Goal: Information Seeking & Learning: Stay updated

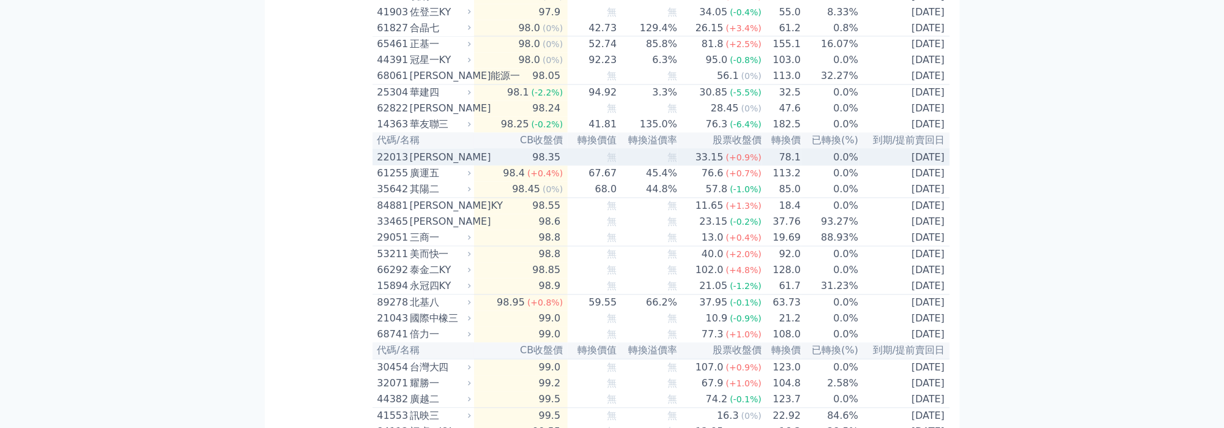
scroll to position [1019, 0]
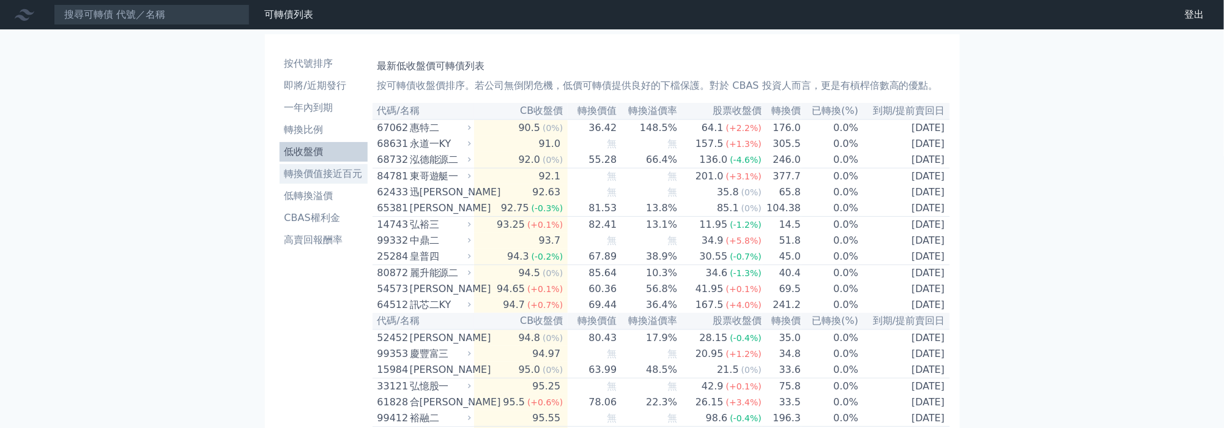
click at [343, 173] on li "轉換價值接近百元" at bounding box center [324, 173] width 88 height 15
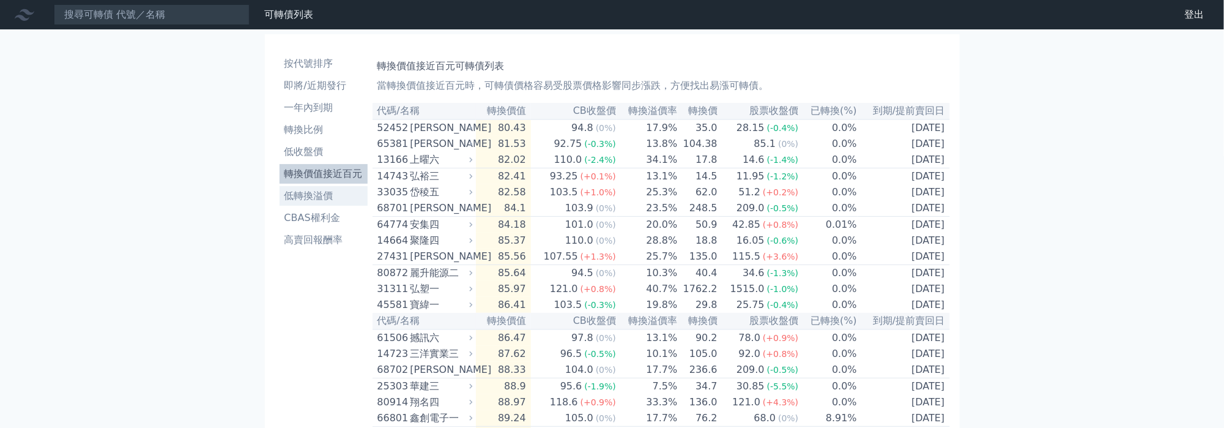
click at [316, 193] on li "低轉換溢價" at bounding box center [324, 195] width 88 height 15
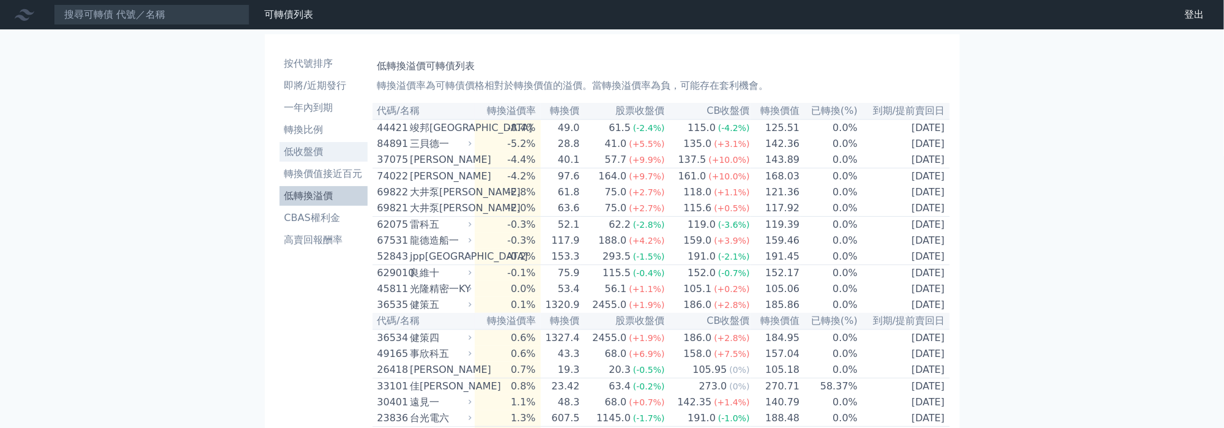
click at [305, 147] on li "低收盤價" at bounding box center [324, 151] width 88 height 15
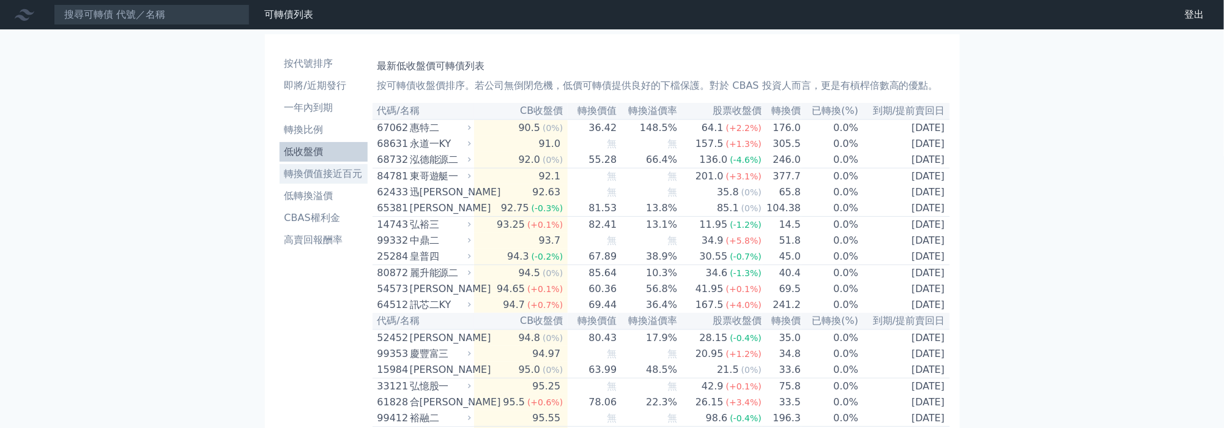
click at [321, 172] on li "轉換價值接近百元" at bounding box center [324, 173] width 88 height 15
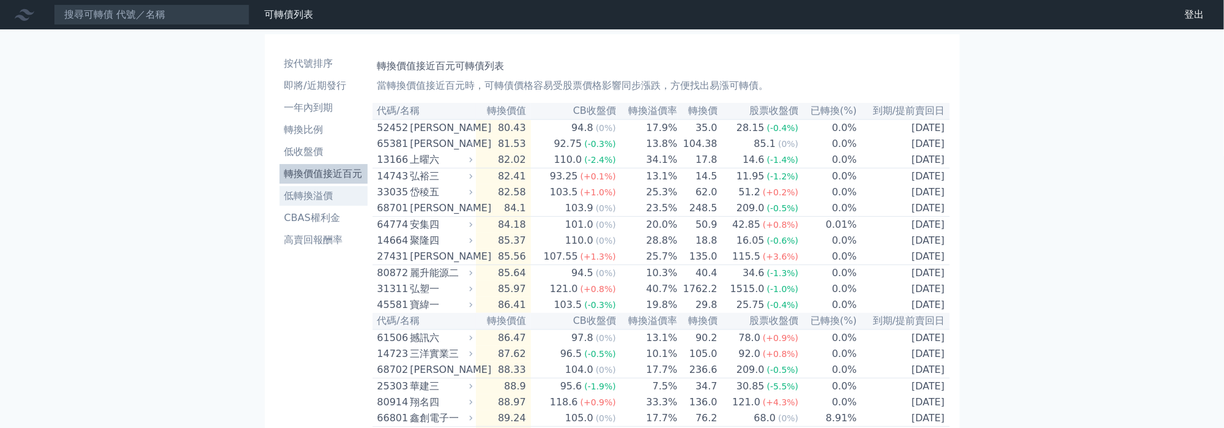
click at [305, 190] on li "低轉換溢價" at bounding box center [324, 195] width 88 height 15
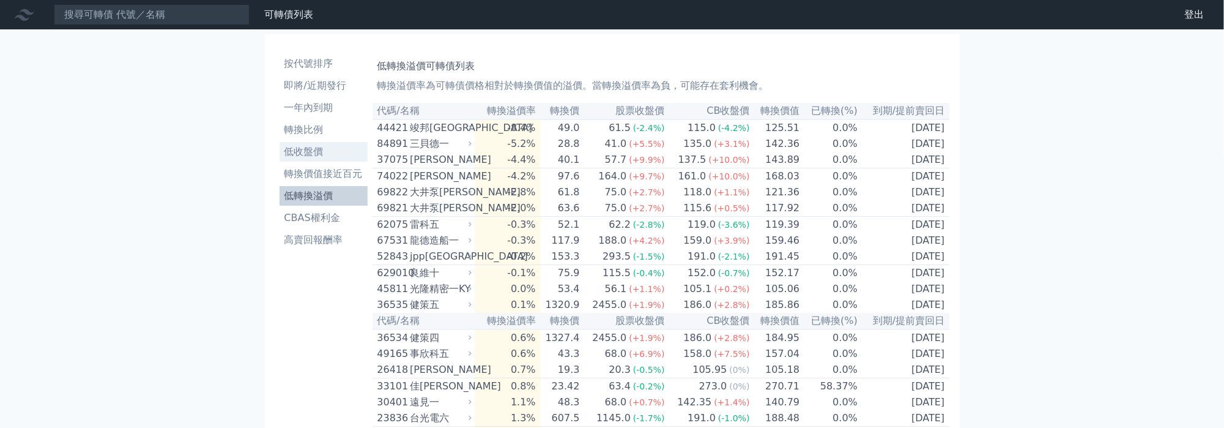
click at [296, 150] on li "低收盤價" at bounding box center [324, 151] width 88 height 15
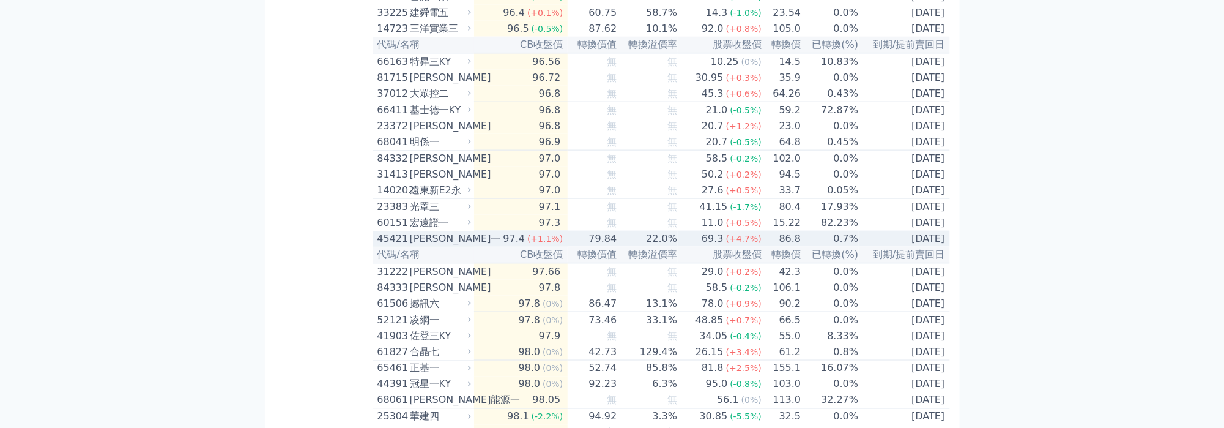
scroll to position [566, 0]
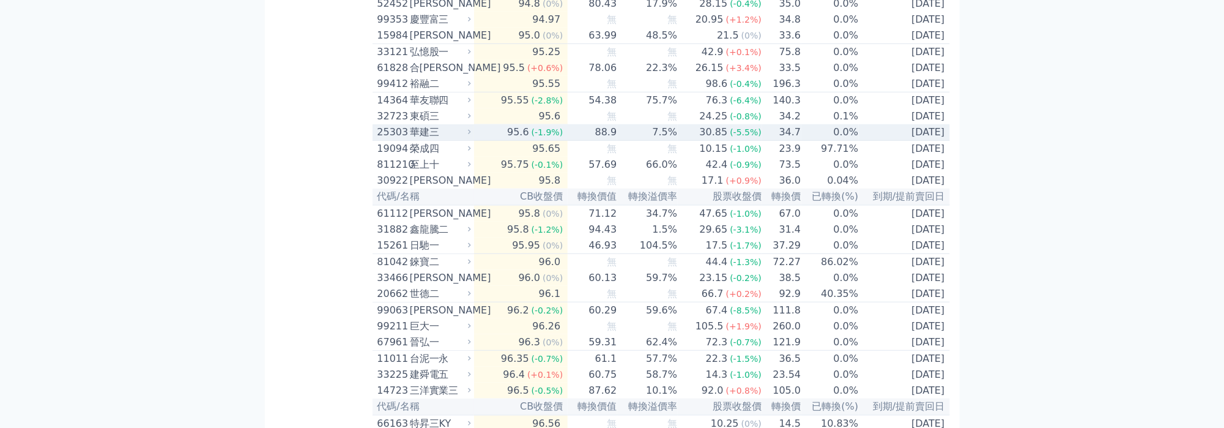
scroll to position [340, 0]
